Goal: Task Accomplishment & Management: Complete application form

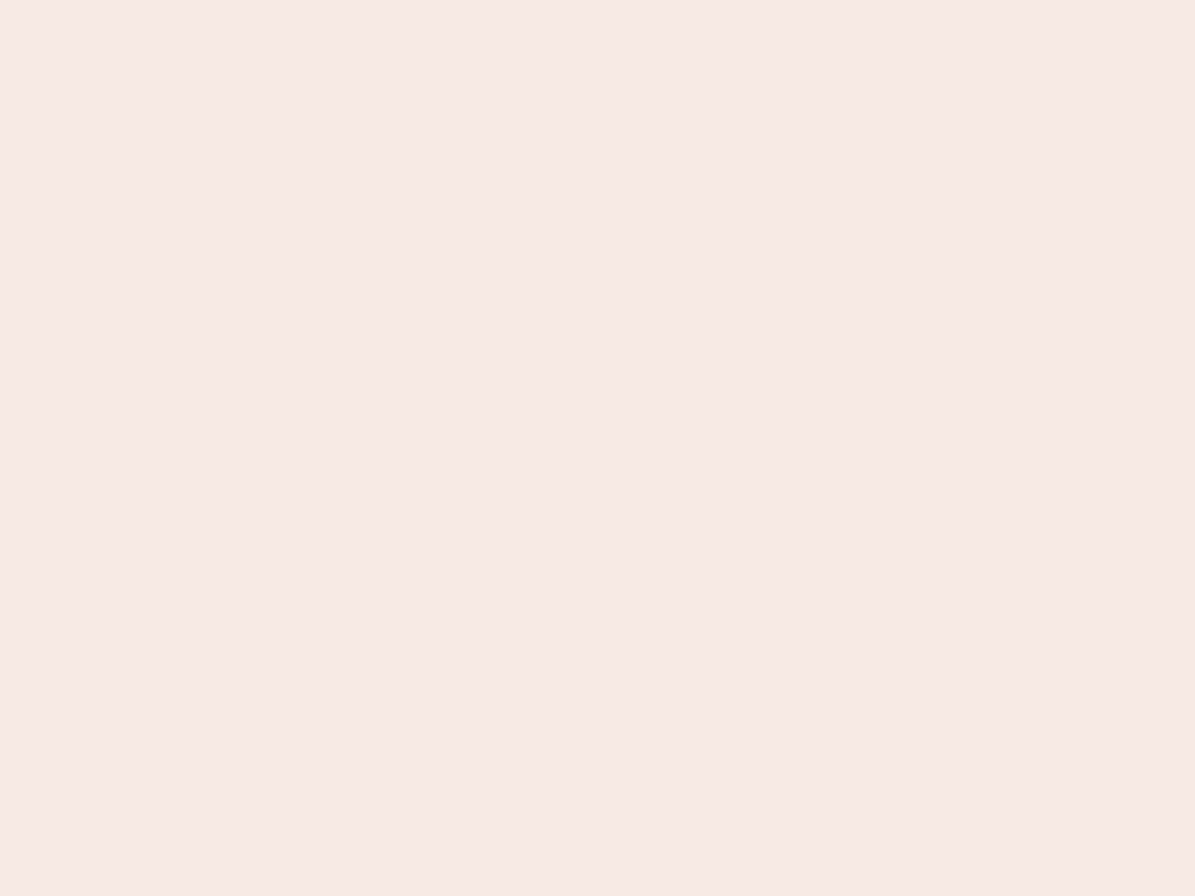
click at [597, 448] on nb-app "Almost there Thank you for registering for Newbook. Your account is under revie…" at bounding box center [597, 448] width 1195 height 896
click at [597, 0] on nb-app "Almost there Thank you for registering for Newbook. Your account is under revie…" at bounding box center [597, 448] width 1195 height 896
click at [638, 0] on nb-app "Almost there Thank you for registering for Newbook. Your account is under revie…" at bounding box center [597, 448] width 1195 height 896
click at [597, 448] on nb-app "Almost there Thank you for registering for Newbook. Your account is under revie…" at bounding box center [597, 448] width 1195 height 896
click at [597, 0] on nb-app "Almost there Thank you for registering for Newbook. Your account is under revie…" at bounding box center [597, 448] width 1195 height 896
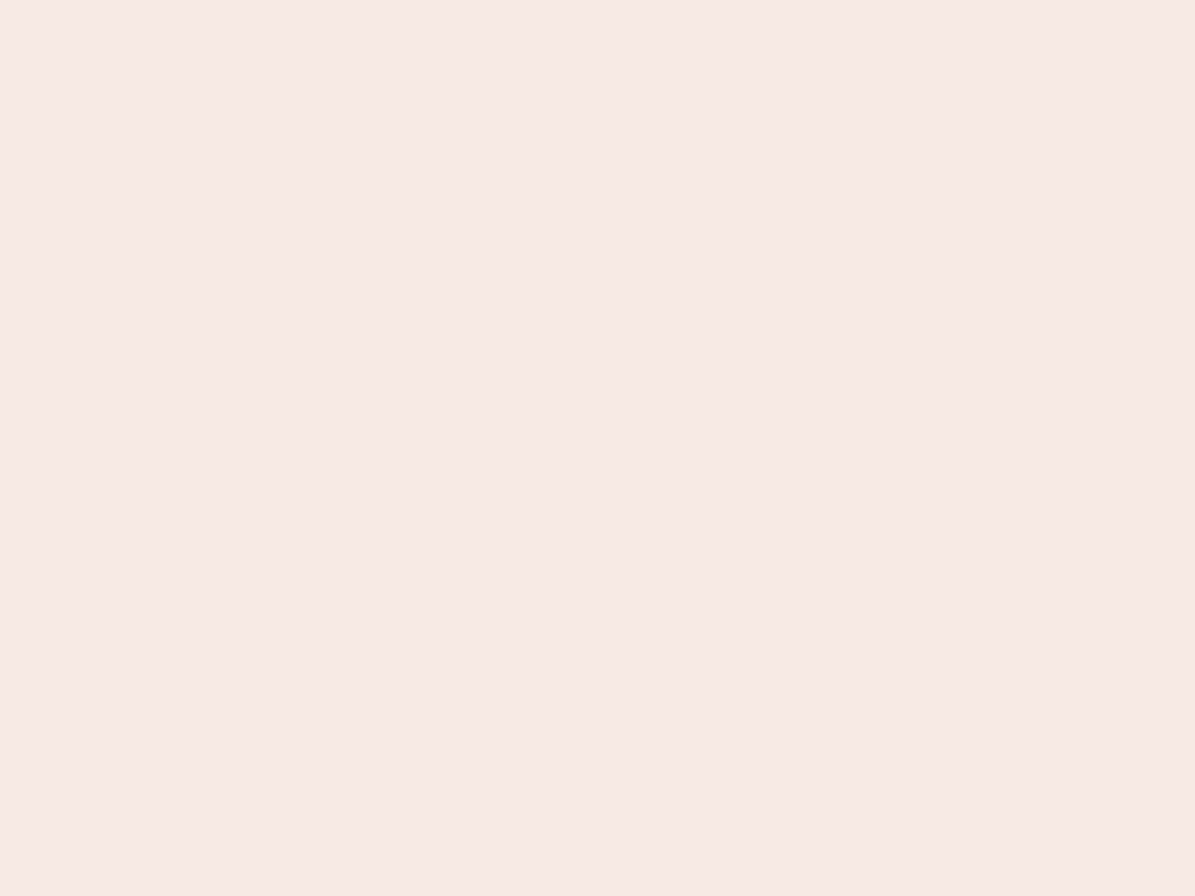
click at [417, 0] on nb-app "Almost there Thank you for registering for Newbook. Your account is under revie…" at bounding box center [597, 448] width 1195 height 896
click at [597, 448] on nb-app "Almost there Thank you for registering for Newbook. Your account is under revie…" at bounding box center [597, 448] width 1195 height 896
click at [597, 0] on nb-app "Almost there Thank you for registering for Newbook. Your account is under revie…" at bounding box center [597, 448] width 1195 height 896
click at [417, 0] on nb-app "Almost there Thank you for registering for Newbook. Your account is under revie…" at bounding box center [597, 448] width 1195 height 896
click at [597, 448] on nb-app "Almost there Thank you for registering for Newbook. Your account is under revie…" at bounding box center [597, 448] width 1195 height 896
